Goal: Navigation & Orientation: Find specific page/section

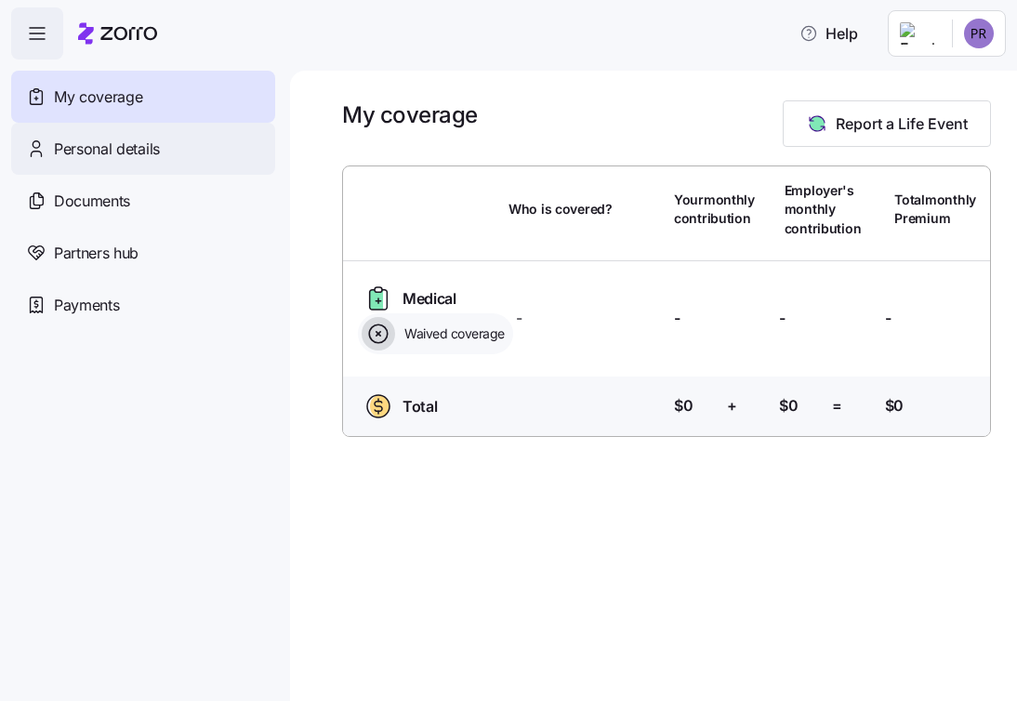
click at [155, 144] on span "Personal details" at bounding box center [107, 149] width 106 height 23
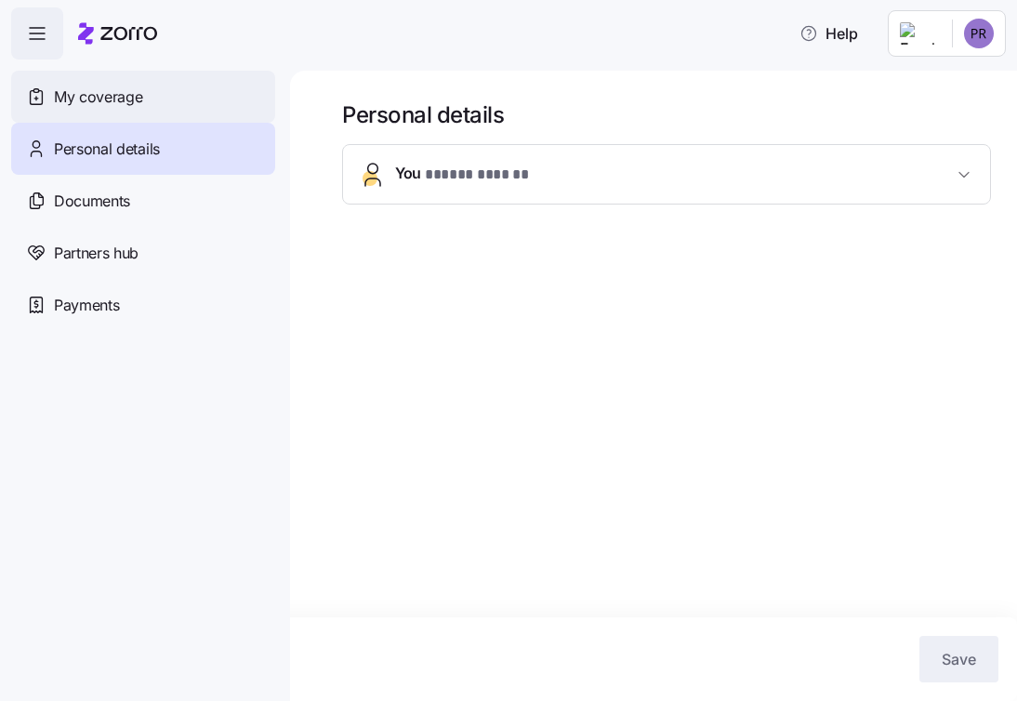
click at [121, 115] on div "My coverage" at bounding box center [143, 97] width 264 height 52
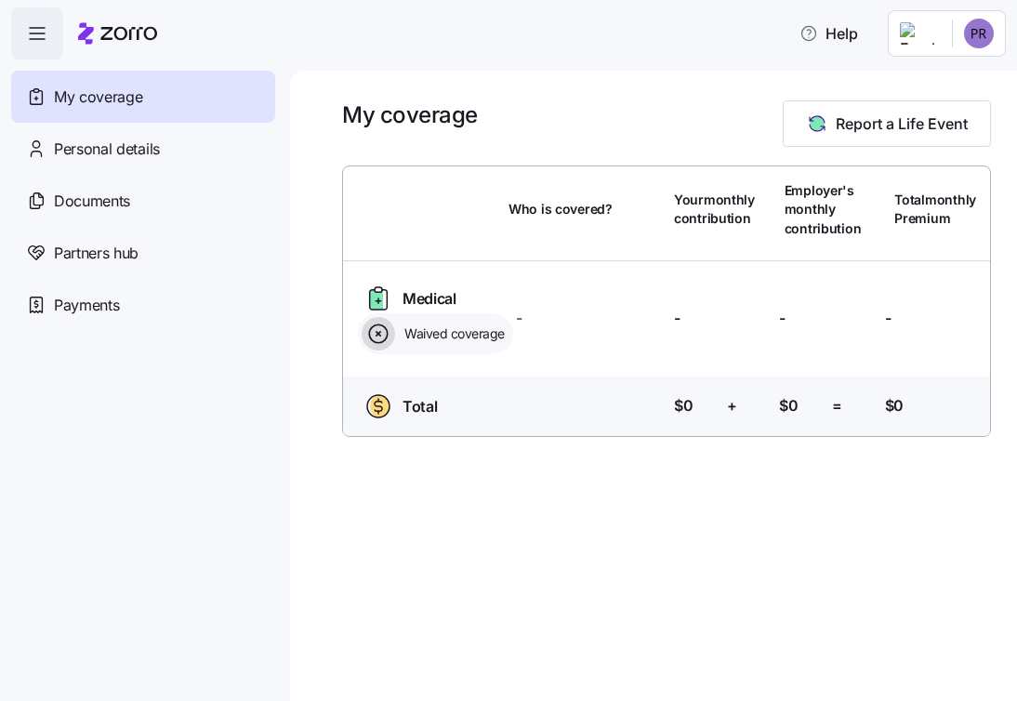
click at [421, 299] on span "Medical Plan" at bounding box center [444, 310] width 82 height 46
click at [84, 162] on div "Personal details" at bounding box center [143, 149] width 264 height 52
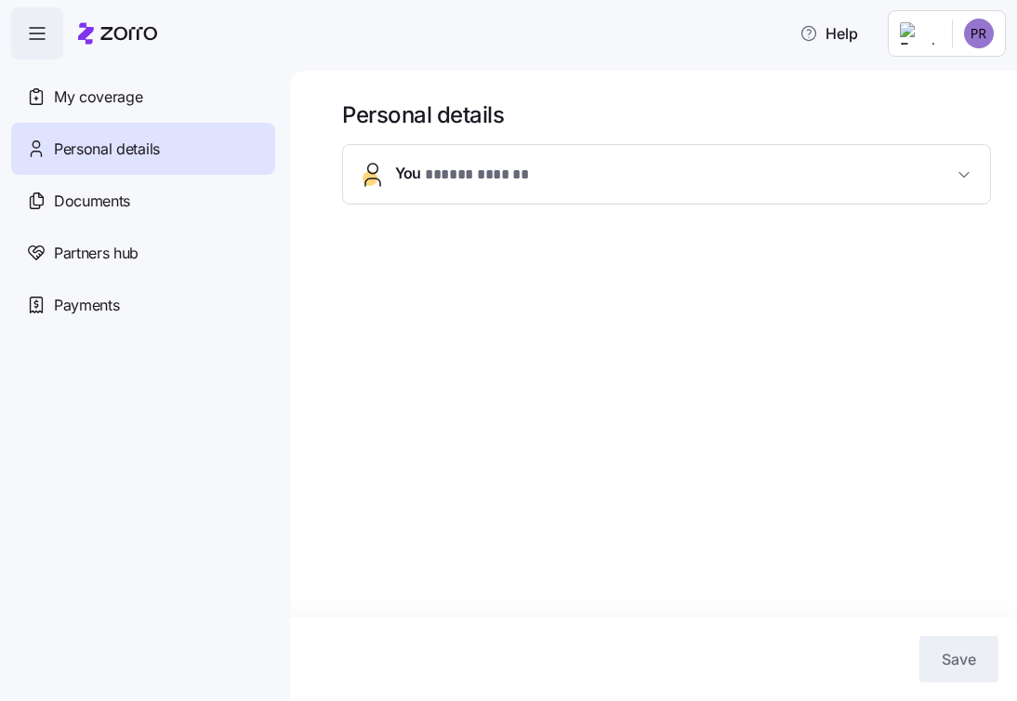
click at [766, 173] on span "You * ***** ****** *" at bounding box center [674, 174] width 558 height 25
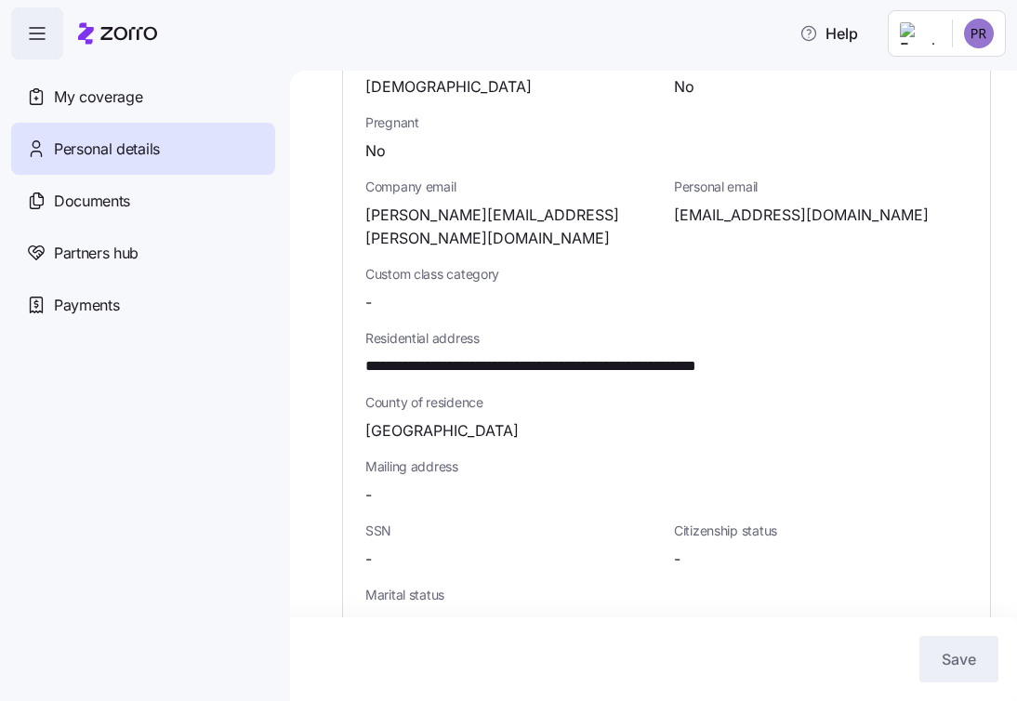
scroll to position [535, 0]
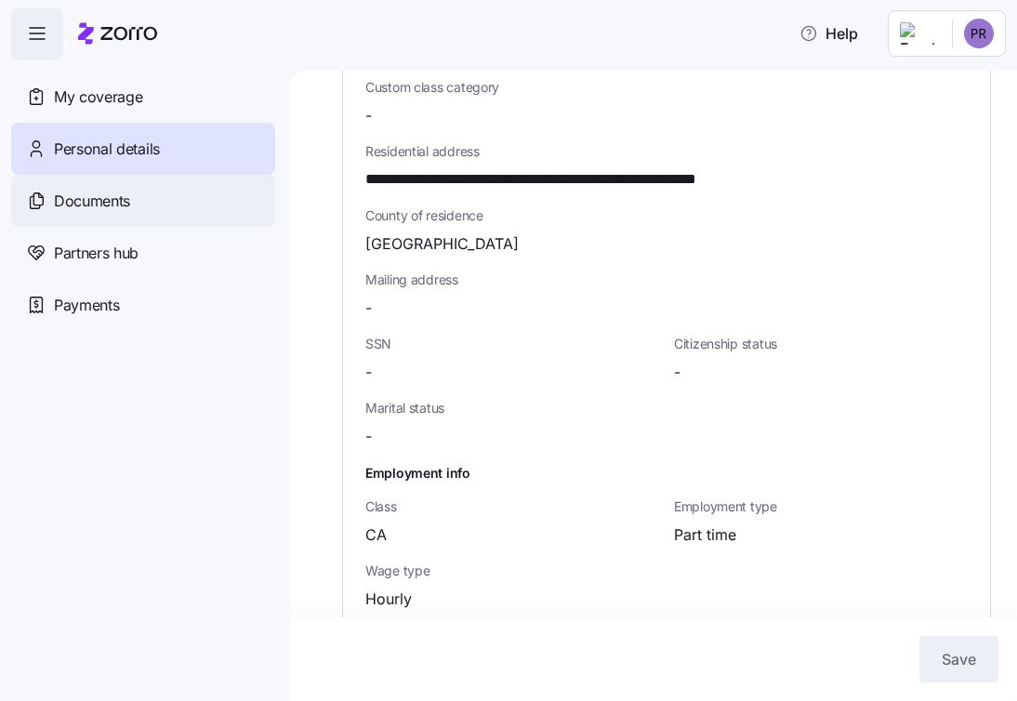
click at [135, 199] on div "Documents" at bounding box center [143, 201] width 264 height 52
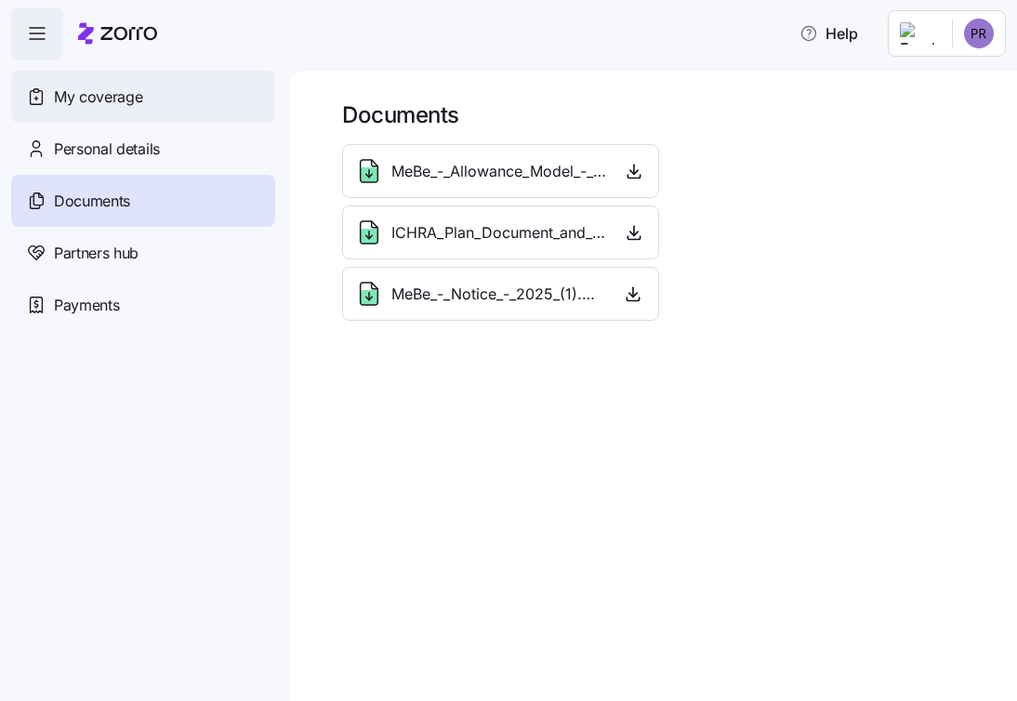
click at [116, 83] on div "My coverage" at bounding box center [143, 97] width 264 height 52
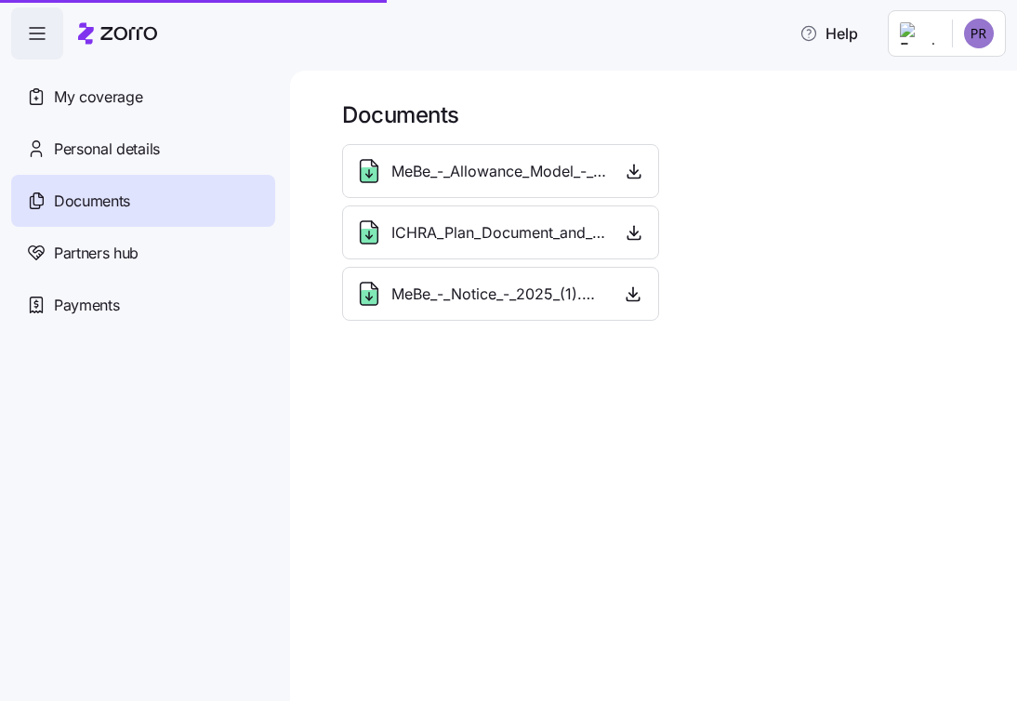
click at [52, 33] on span "button" at bounding box center [37, 33] width 50 height 50
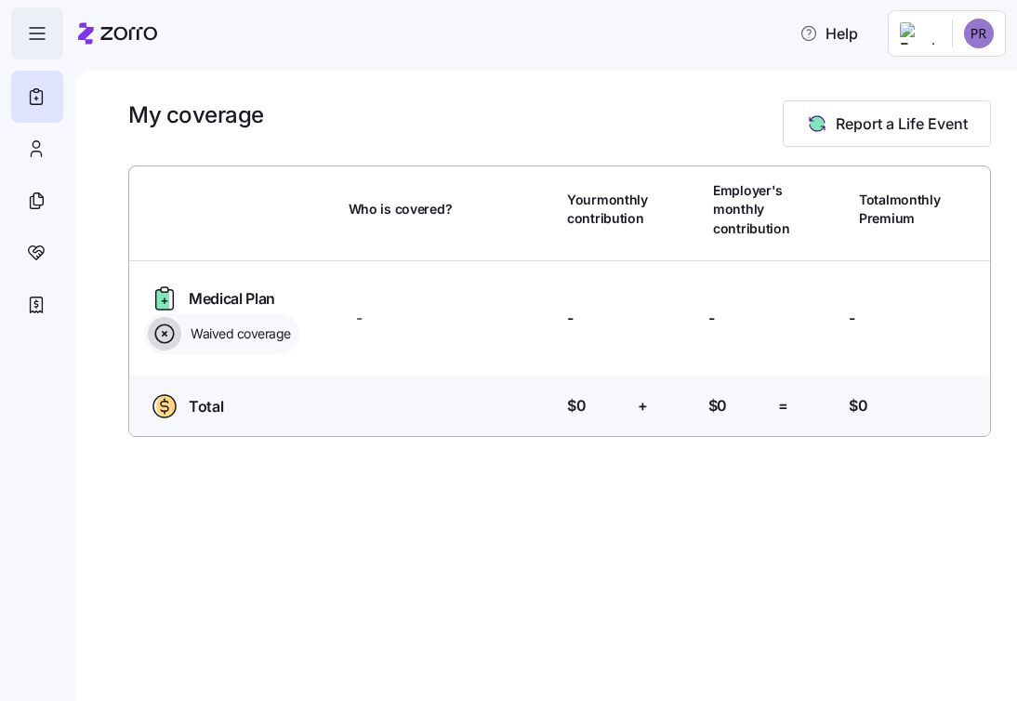
click at [39, 32] on icon "button" at bounding box center [37, 33] width 22 height 22
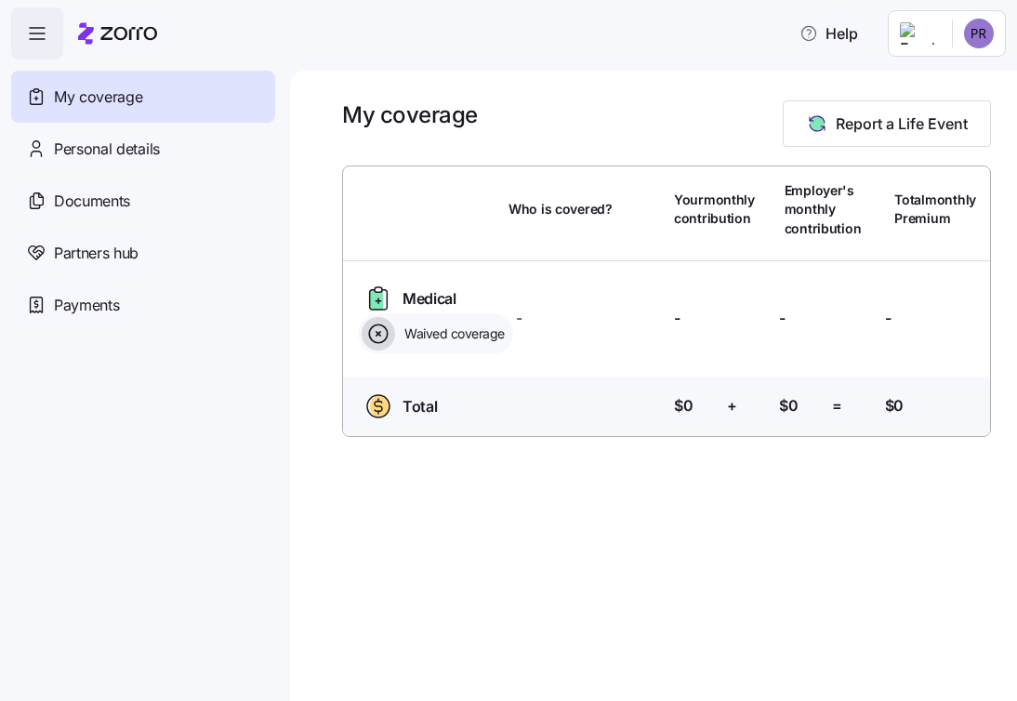
click at [743, 421] on div "Total Who is covered? Your contribution: $0 + Employer's contribution: $0 = Tot…" at bounding box center [667, 410] width 662 height 67
click at [979, 33] on html "Help My coverage Personal details Documents Partners hub Payments My coverage R…" at bounding box center [508, 345] width 1017 height 690
click at [808, 142] on html "Help My coverage Personal details Documents Partners hub Payments My coverage R…" at bounding box center [508, 345] width 1017 height 690
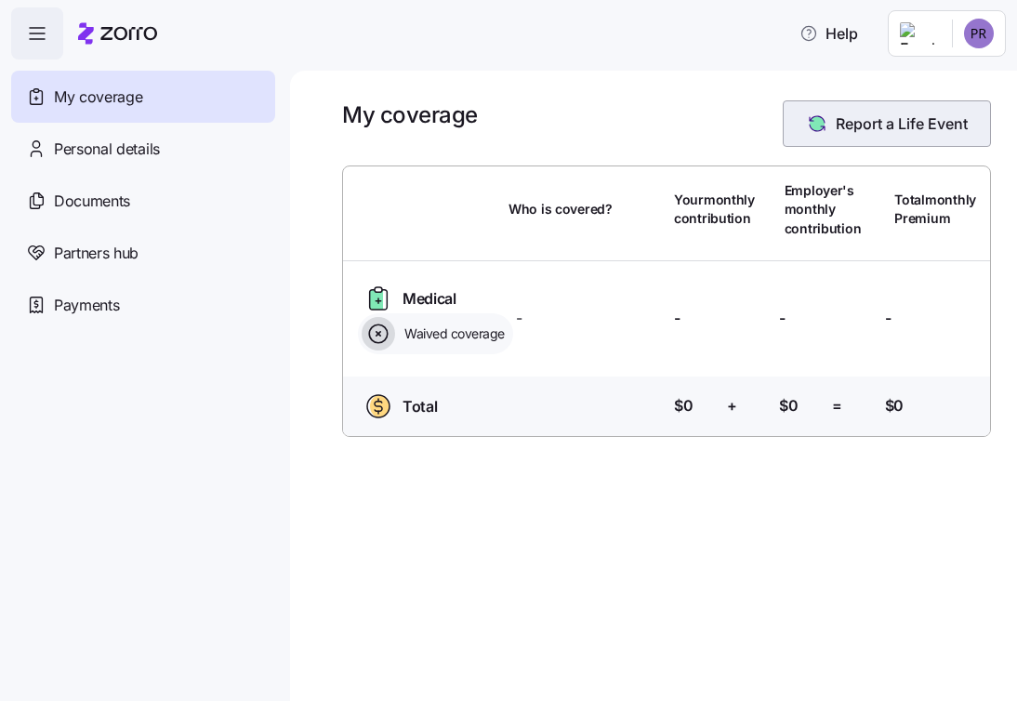
click at [844, 136] on button "Report a Life Event" at bounding box center [887, 123] width 208 height 46
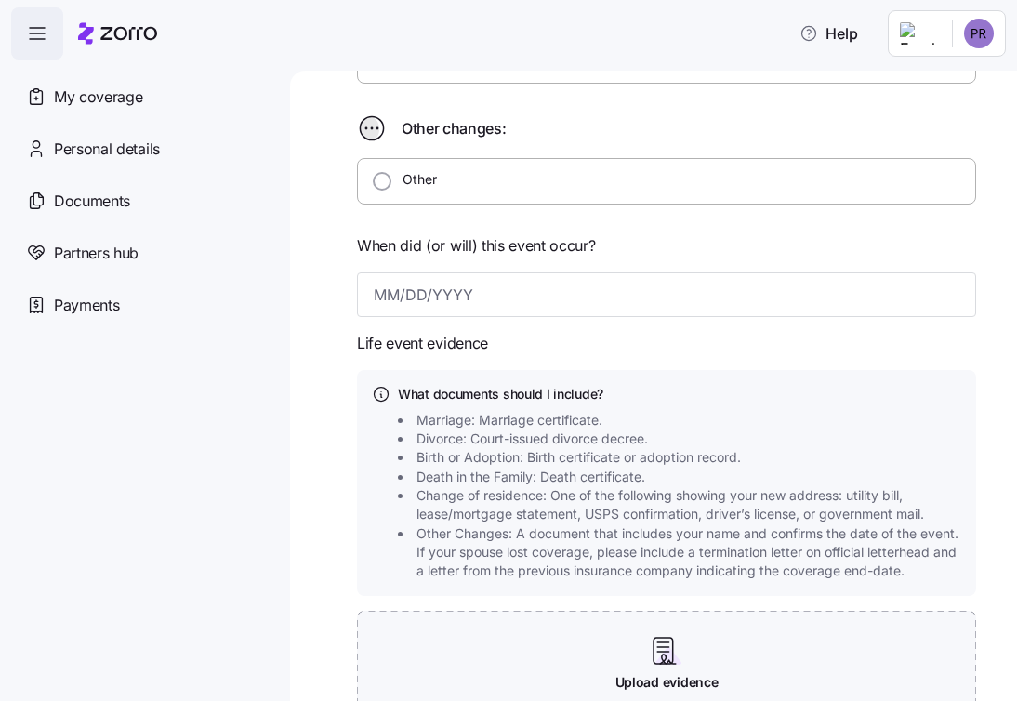
scroll to position [804, 0]
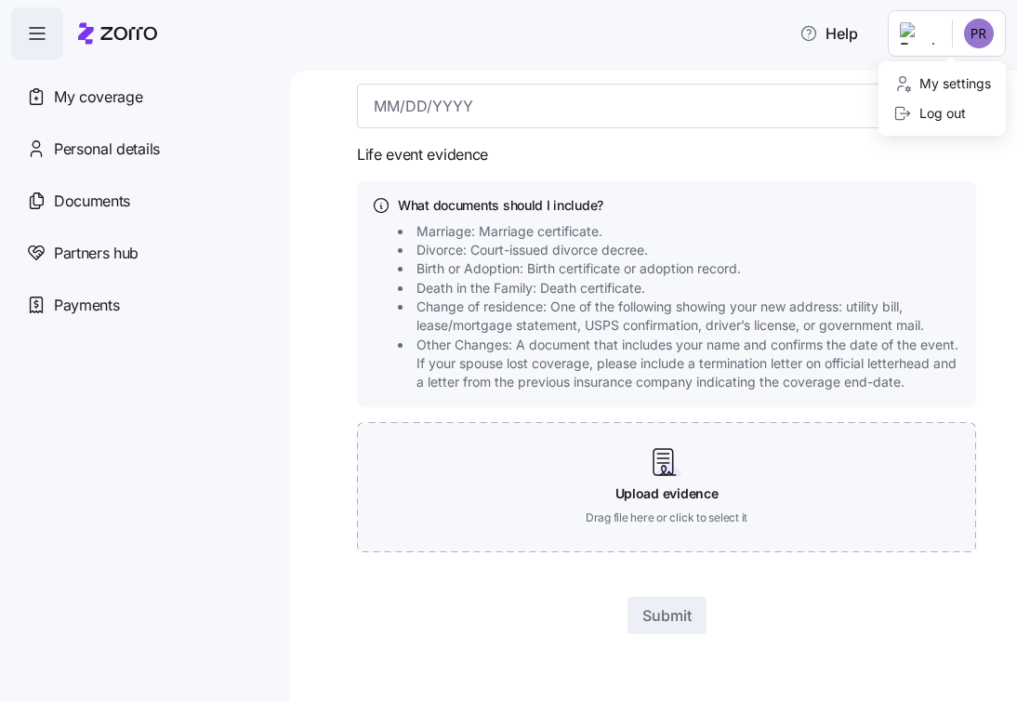
click at [970, 41] on html "Help My coverage Personal details Documents Partners hub Payments Qualifying Li…" at bounding box center [508, 345] width 1017 height 690
click at [93, 99] on html "Help My coverage Personal details Documents Partners hub Payments Qualifying Li…" at bounding box center [508, 345] width 1017 height 690
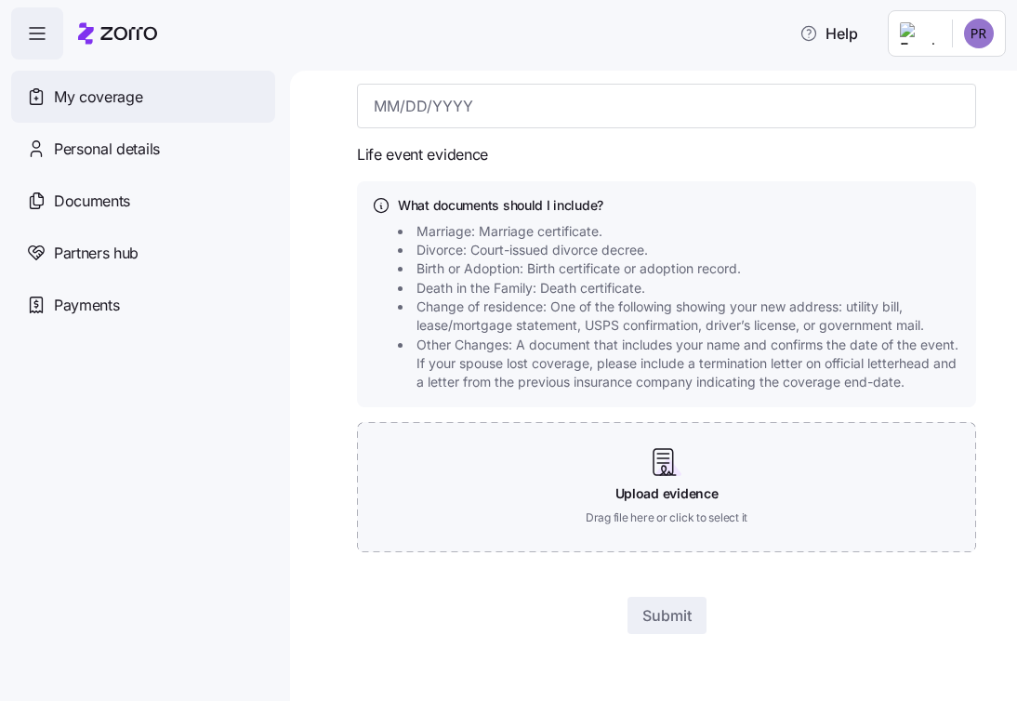
click at [160, 97] on div "My coverage" at bounding box center [143, 97] width 264 height 52
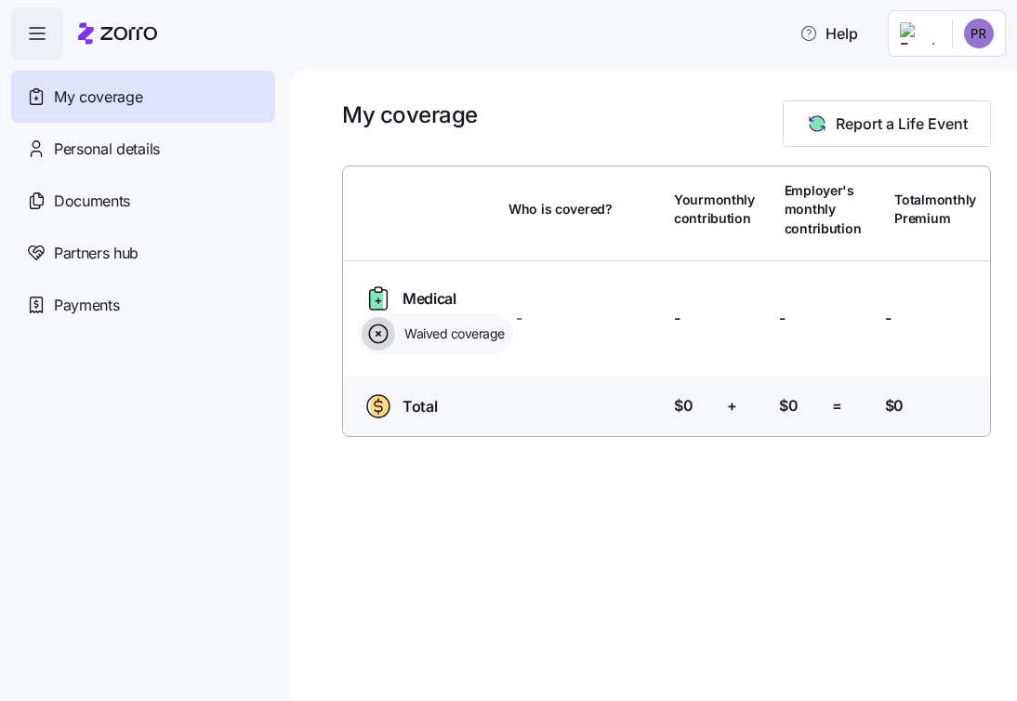
click at [748, 374] on div "Medical Plan Waived coverage Who is covered? - Your contribution: - Employer's …" at bounding box center [667, 318] width 662 height 115
click at [136, 287] on div "Payments" at bounding box center [143, 305] width 264 height 52
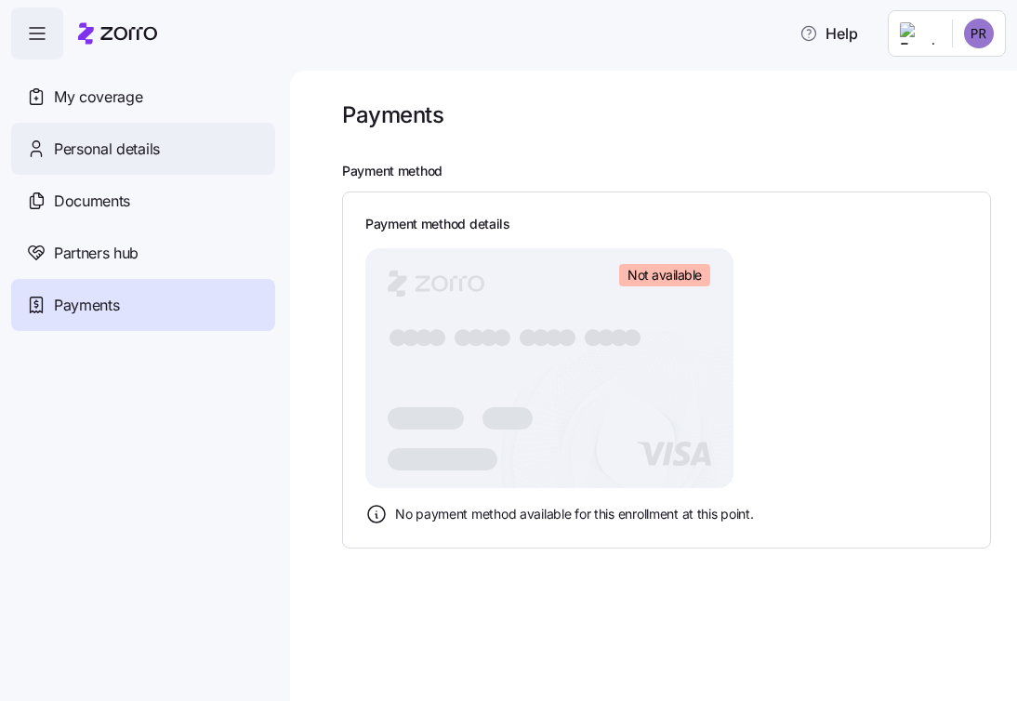
click at [145, 151] on span "Personal details" at bounding box center [107, 149] width 106 height 23
